Goal: Information Seeking & Learning: Learn about a topic

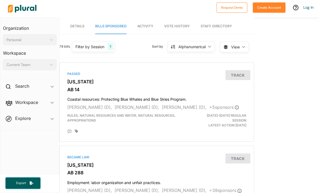
click at [82, 34] on link "Details" at bounding box center [77, 26] width 14 height 15
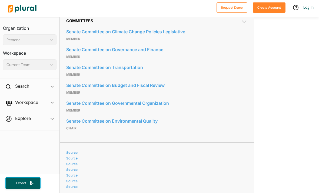
scroll to position [353, 0]
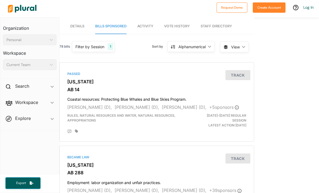
click at [84, 29] on link "Details" at bounding box center [77, 26] width 14 height 15
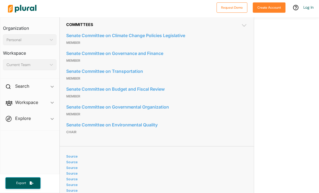
scroll to position [348, 0]
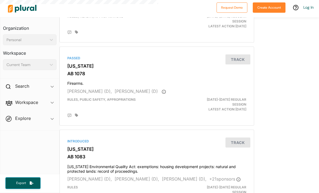
scroll to position [529, 0]
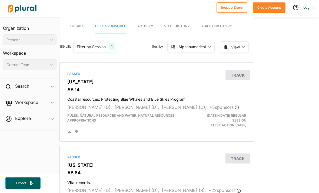
click at [82, 19] on link "Details" at bounding box center [77, 26] width 14 height 15
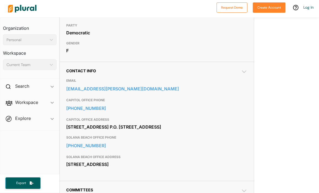
scroll to position [146, 0]
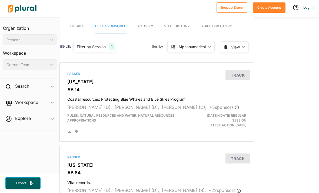
click at [73, 19] on link "Details" at bounding box center [77, 26] width 14 height 15
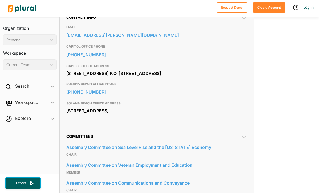
scroll to position [198, 0]
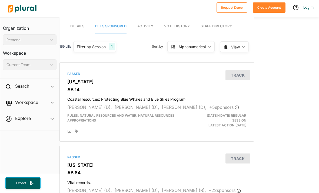
click at [82, 24] on span "Details" at bounding box center [77, 26] width 14 height 4
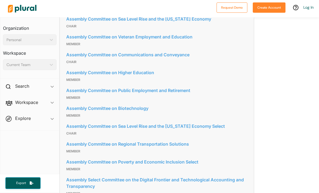
scroll to position [327, 0]
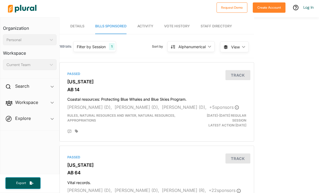
click at [79, 24] on span "Details" at bounding box center [77, 26] width 14 height 4
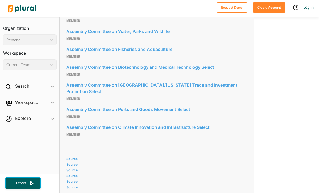
scroll to position [519, 0]
